Goal: Information Seeking & Learning: Learn about a topic

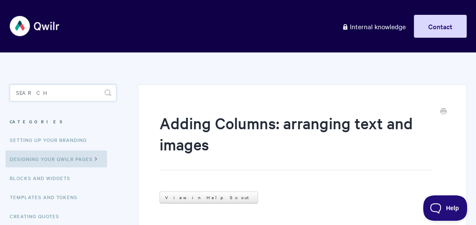
click at [58, 97] on input "Search" at bounding box center [63, 92] width 107 height 17
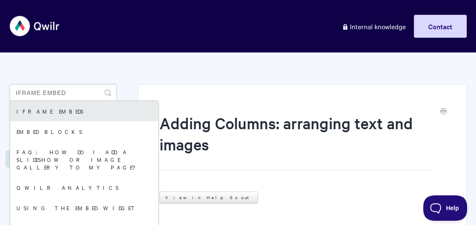
type input "iframe embed"
click at [59, 116] on link "iFrame Embeds" at bounding box center [84, 111] width 148 height 20
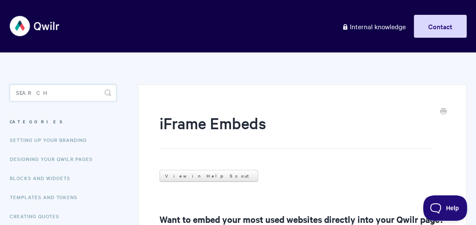
click at [43, 95] on input "Search" at bounding box center [63, 92] width 107 height 17
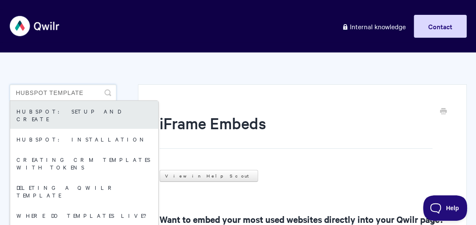
type input "hubspot template"
click at [55, 105] on link "HubSpot: Setup and Create" at bounding box center [84, 115] width 148 height 28
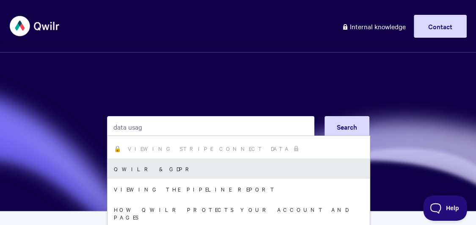
scroll to position [19, 0]
type input "data usag"
click at [192, 170] on link "Qwilr & GDPR" at bounding box center [239, 168] width 263 height 20
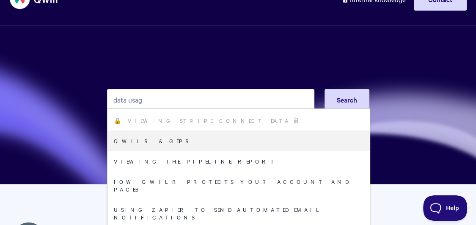
scroll to position [27, 0]
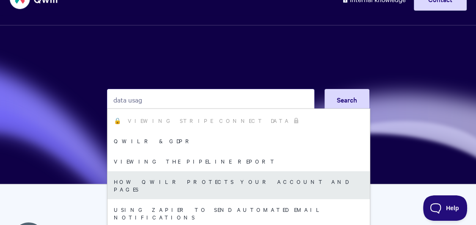
click at [204, 185] on link "How Qwilr Protects Your Account and Pages" at bounding box center [239, 185] width 263 height 28
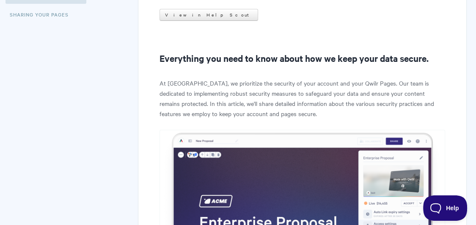
scroll to position [185, 0]
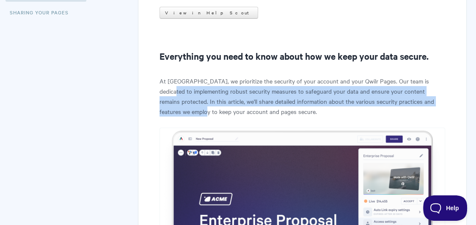
drag, startPoint x: 173, startPoint y: 90, endPoint x: 182, endPoint y: 110, distance: 21.6
click at [182, 110] on p "At [GEOGRAPHIC_DATA], we prioritize the security of your account and your Qwilr…" at bounding box center [302, 96] width 285 height 41
click at [182, 110] on p "At Qwilr, we prioritize the security of your account and your Qwilr Pages. Our …" at bounding box center [302, 96] width 285 height 41
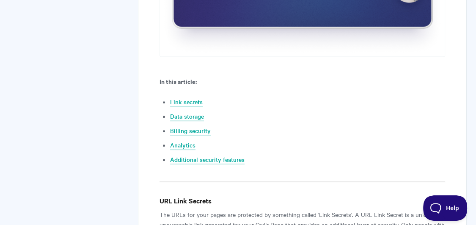
scroll to position [487, 0]
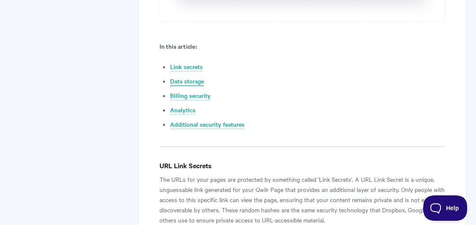
click at [194, 81] on link "Data storage" at bounding box center [187, 81] width 34 height 9
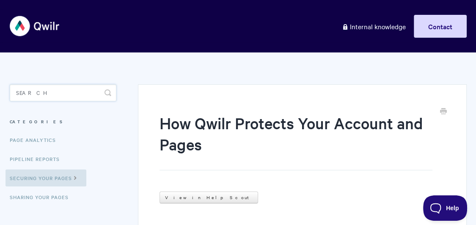
click at [70, 93] on input "Search" at bounding box center [63, 92] width 107 height 17
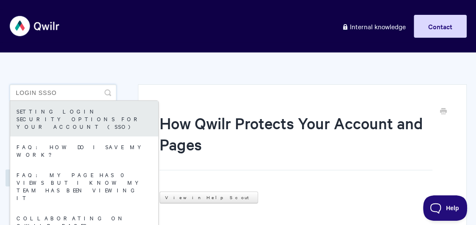
type input "login ssso"
click at [70, 111] on link "Setting login security options for your Account (SSO)" at bounding box center [84, 119] width 148 height 36
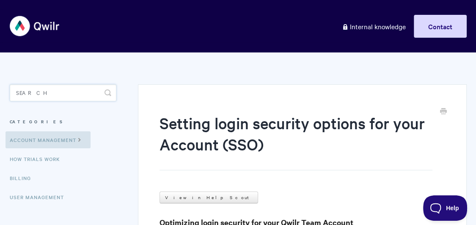
click at [75, 86] on input "Search" at bounding box center [63, 92] width 107 height 17
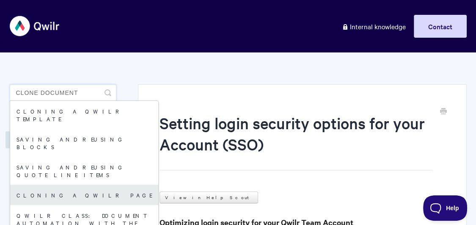
type input "clone document"
click at [74, 185] on link "Cloning a Qwilr Page" at bounding box center [84, 195] width 148 height 20
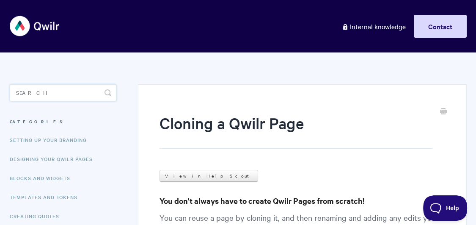
click at [84, 95] on input "Search" at bounding box center [63, 92] width 107 height 17
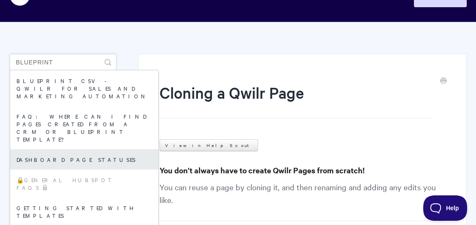
scroll to position [36, 0]
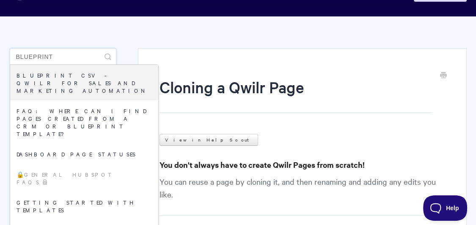
click at [46, 61] on input "blueprint" at bounding box center [63, 56] width 107 height 17
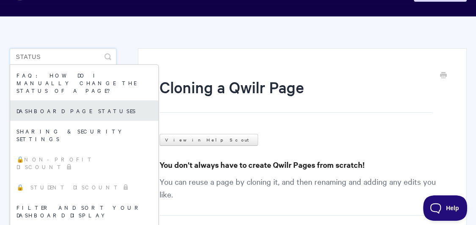
type input "status"
click at [50, 103] on link "Dashboard page statuses" at bounding box center [84, 110] width 148 height 20
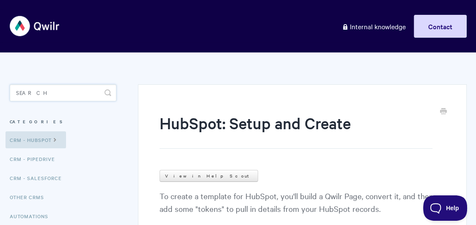
click at [79, 98] on input "Search" at bounding box center [63, 92] width 107 height 17
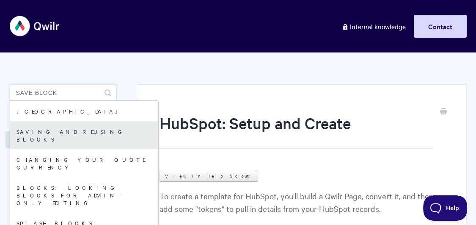
type input "save block"
click at [89, 138] on link "Saving and reusing Blocks" at bounding box center [84, 135] width 148 height 28
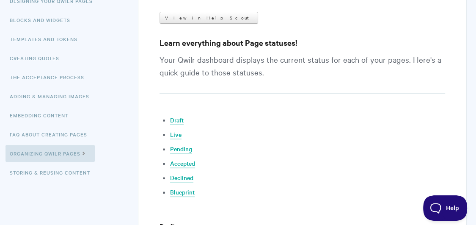
scroll to position [194, 0]
